Goal: Task Accomplishment & Management: Manage account settings

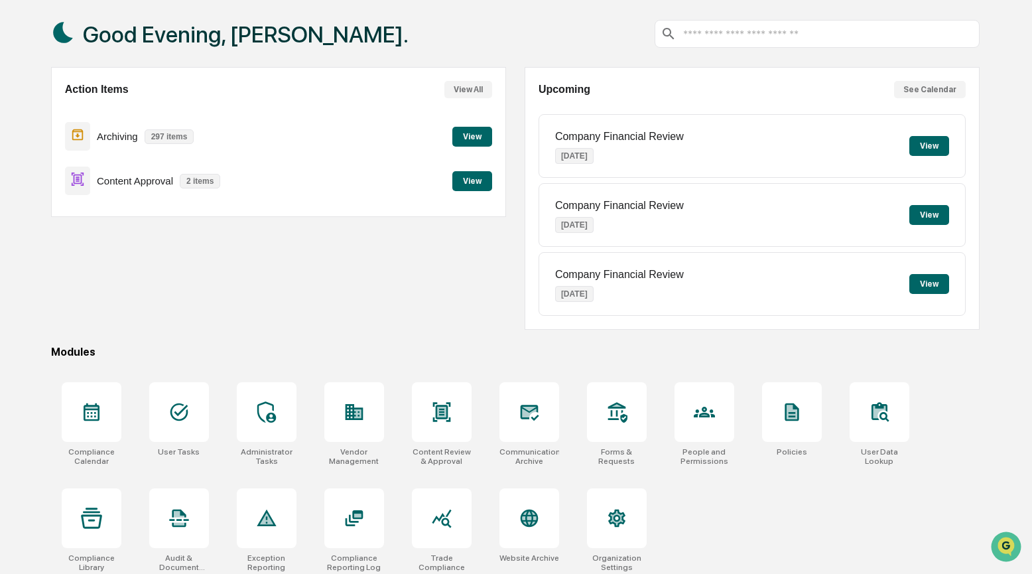
scroll to position [71, 0]
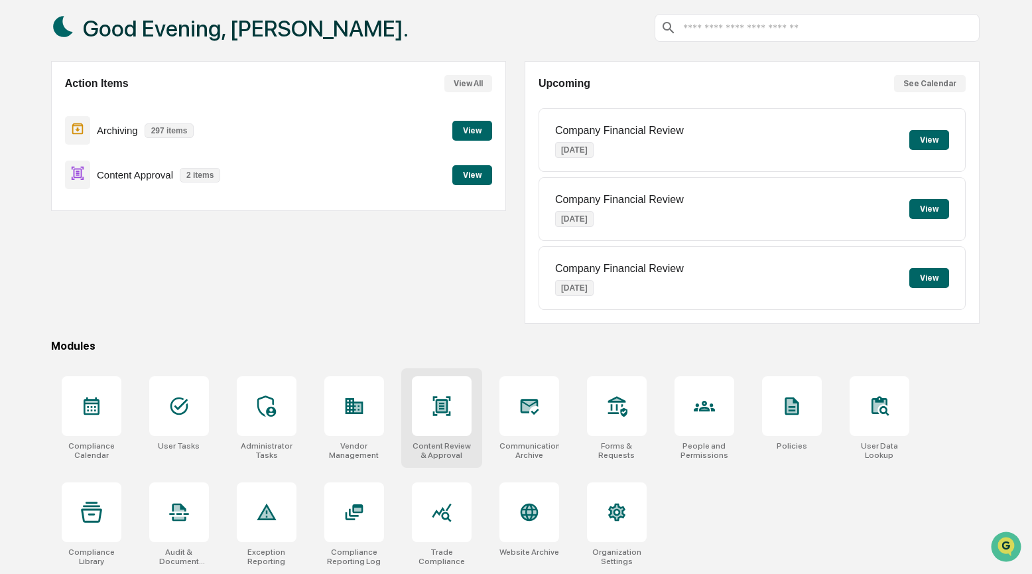
click at [444, 405] on icon at bounding box center [441, 405] width 18 height 19
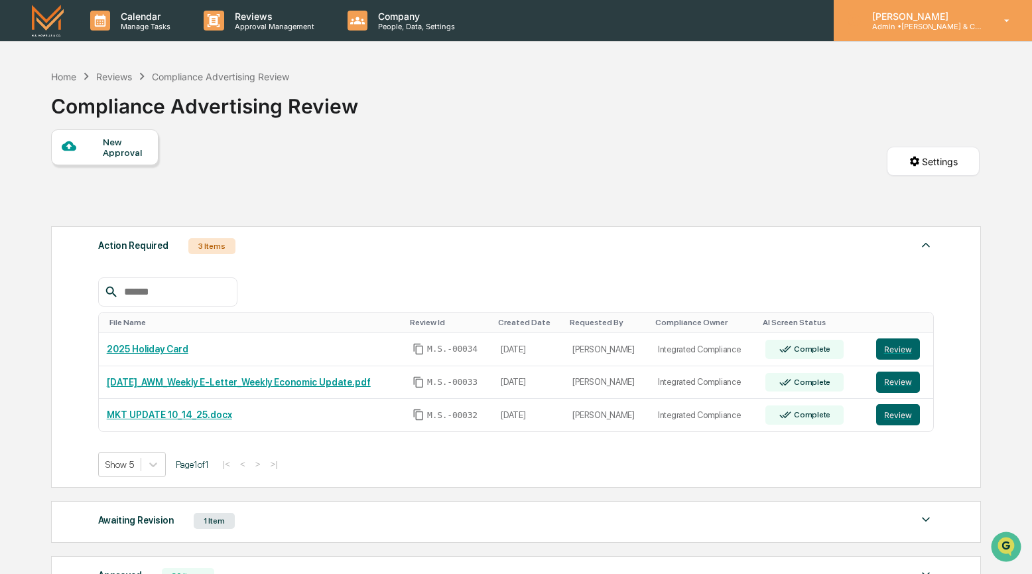
click at [913, 16] on p "[PERSON_NAME]" at bounding box center [922, 16] width 123 height 11
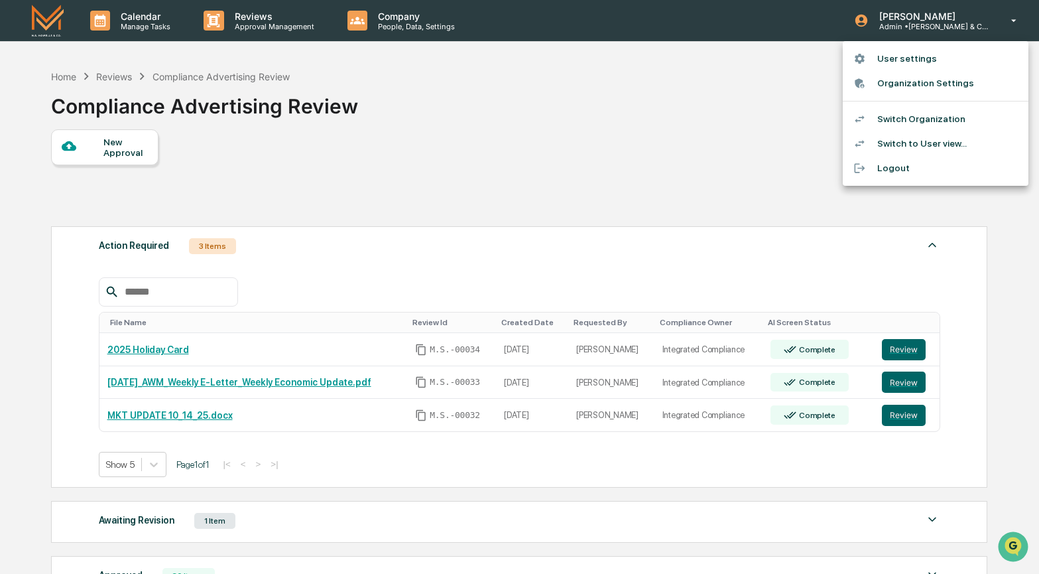
click at [893, 118] on li "Switch Organization" at bounding box center [936, 119] width 186 height 25
